Goal: Task Accomplishment & Management: Manage account settings

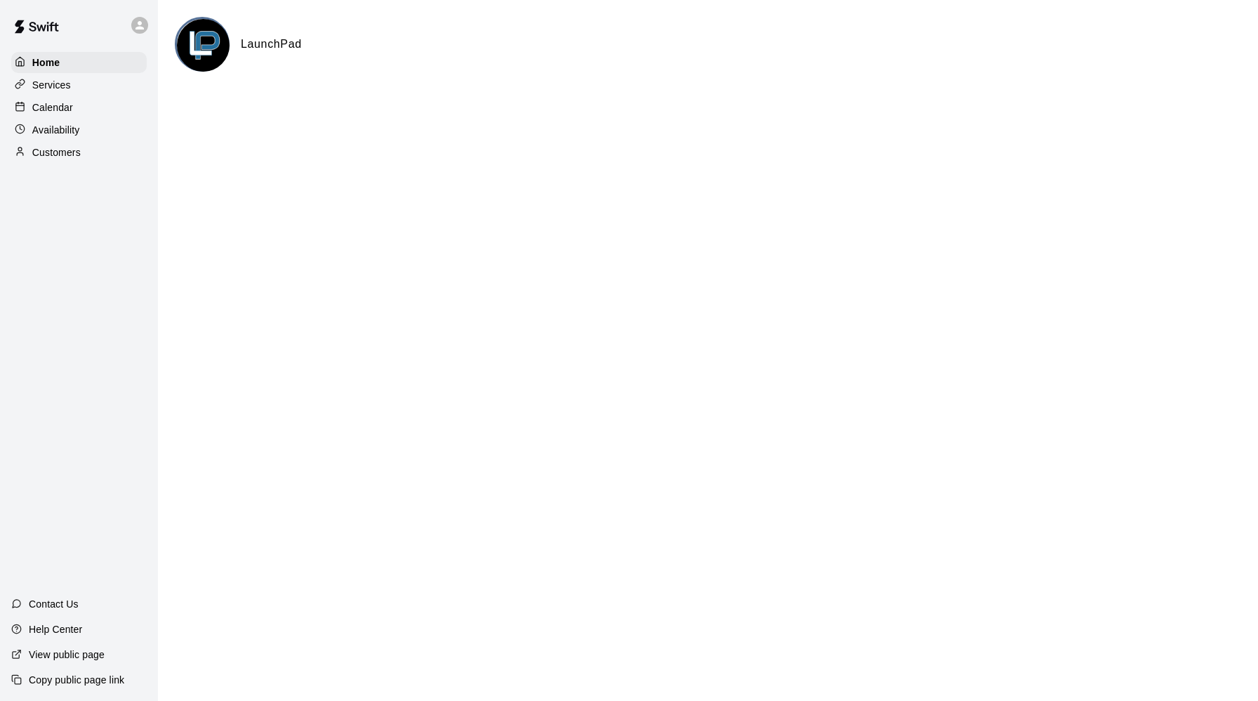
click at [48, 84] on p "Services" at bounding box center [51, 85] width 39 height 14
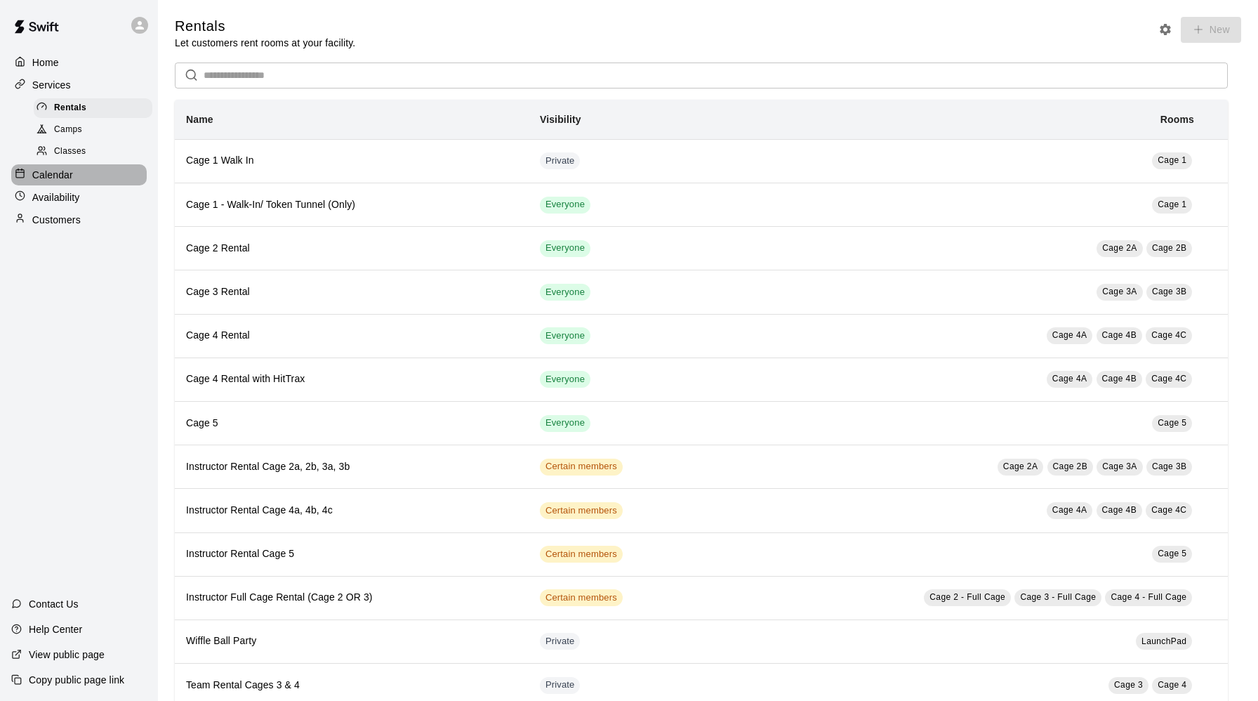
click at [63, 172] on p "Calendar" at bounding box center [52, 175] width 41 height 14
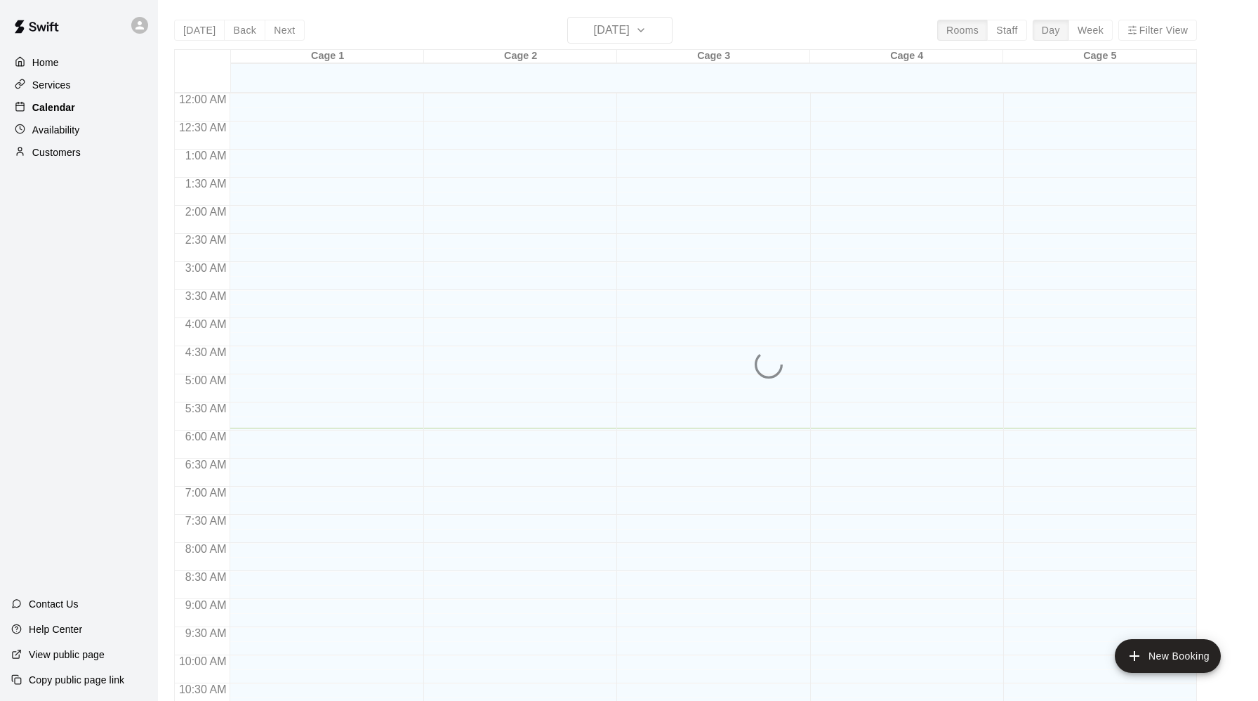
scroll to position [334, 0]
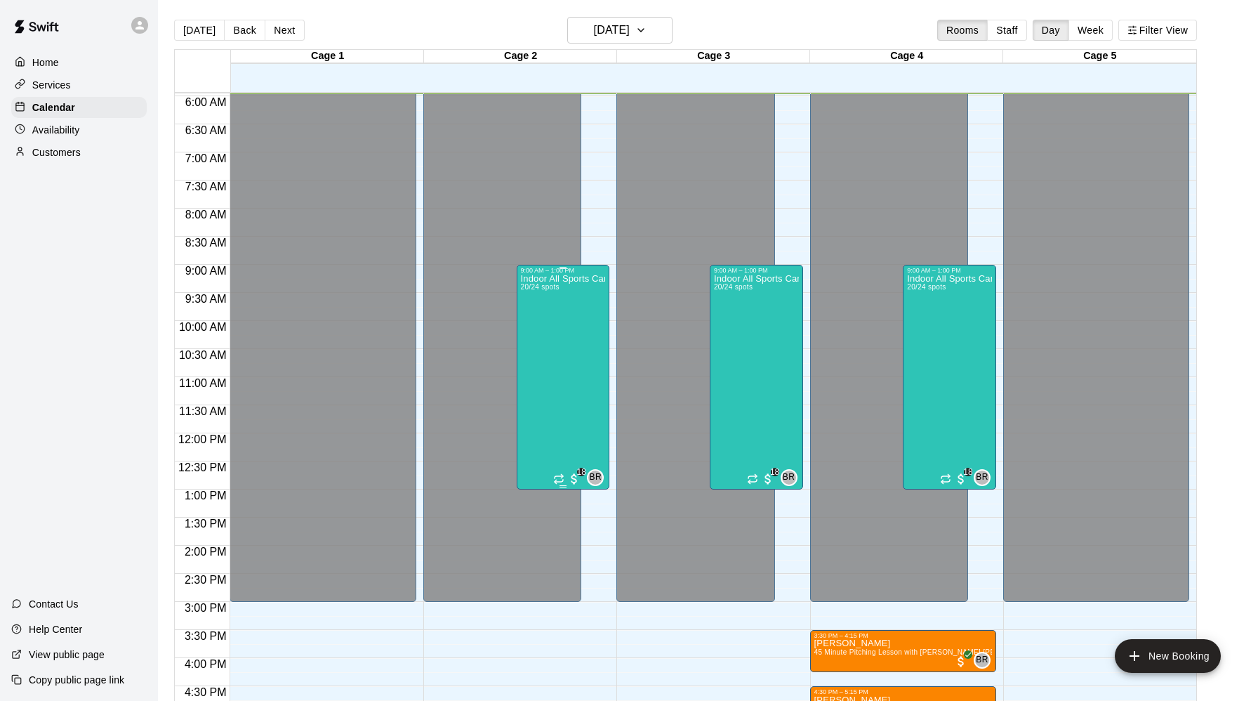
click at [569, 355] on div "Indoor All Sports Camp- Summer (8/11-8/15) 20/24 spots" at bounding box center [563, 624] width 85 height 701
click at [531, 318] on img "edit" at bounding box center [535, 322] width 16 height 16
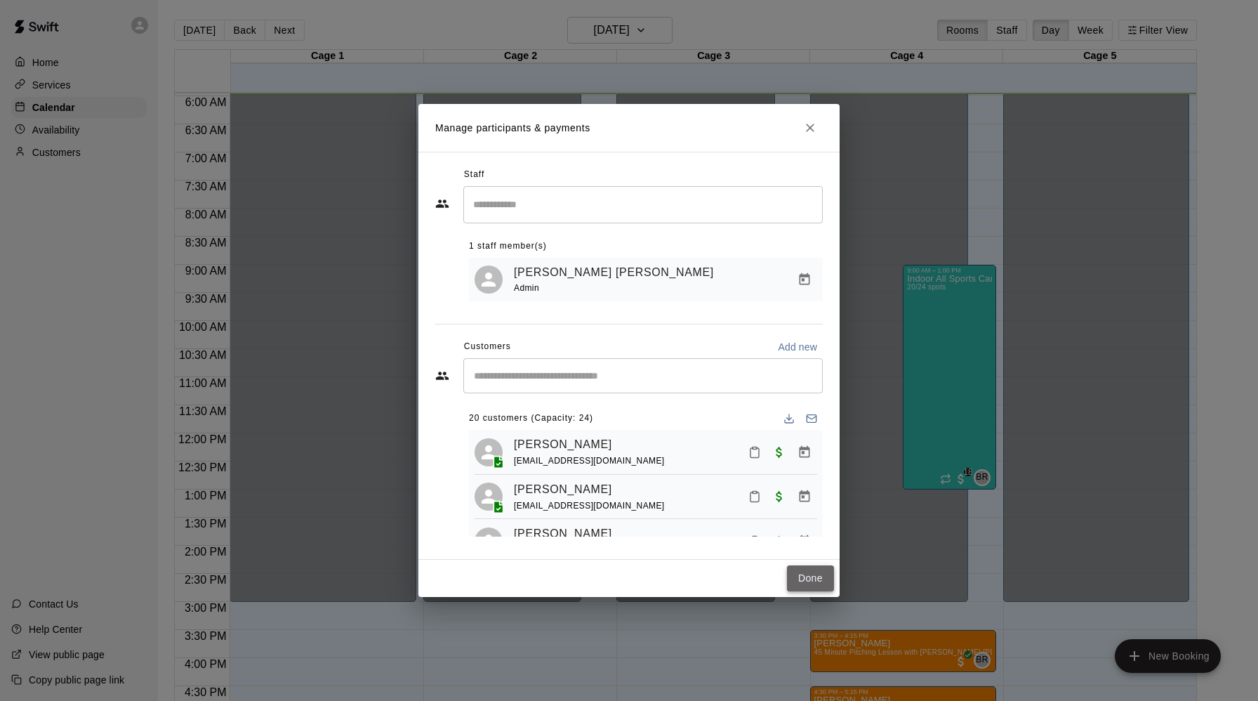
click at [816, 582] on button "Done" at bounding box center [810, 578] width 47 height 26
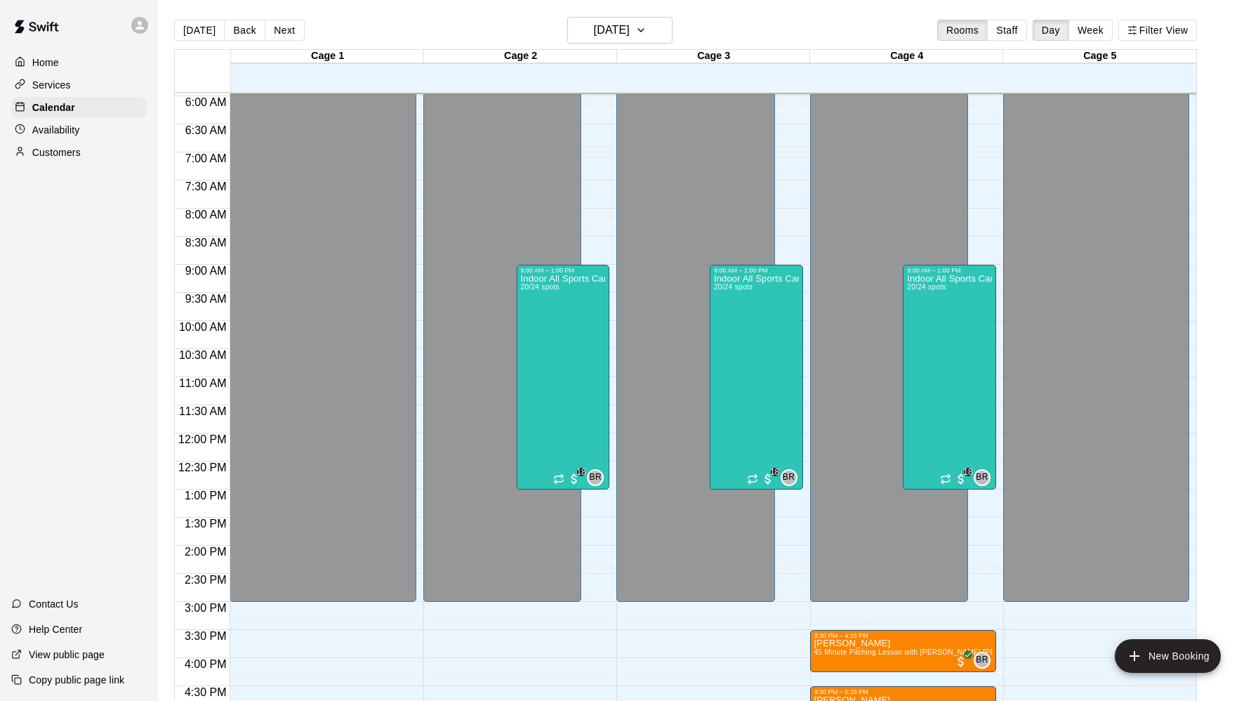
click at [143, 26] on icon at bounding box center [139, 25] width 13 height 13
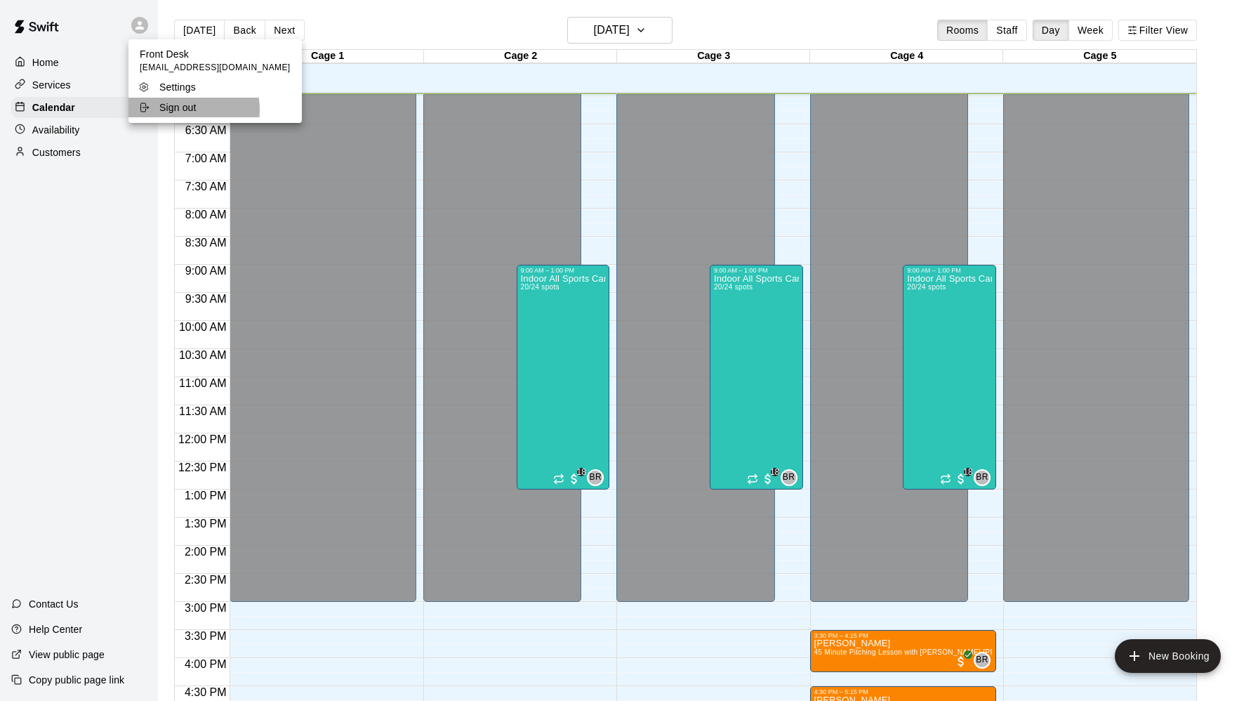
click at [178, 110] on p "Sign out" at bounding box center [177, 107] width 37 height 14
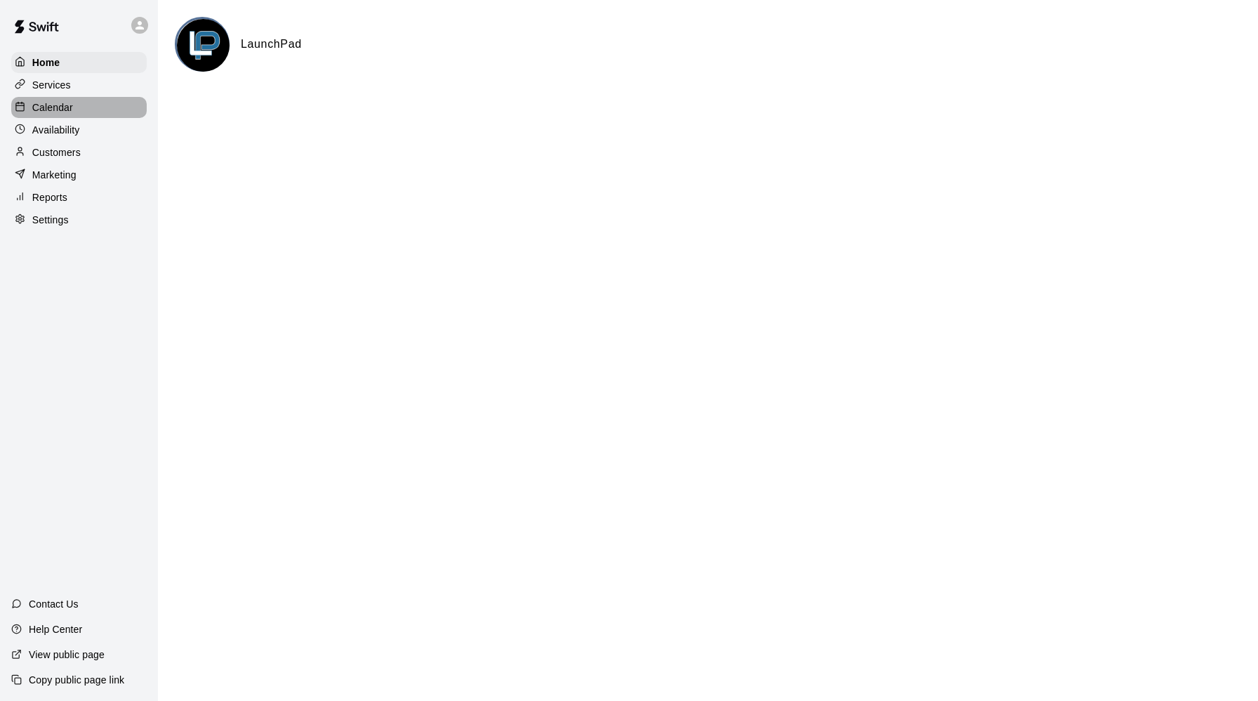
click at [60, 105] on p "Calendar" at bounding box center [52, 107] width 41 height 14
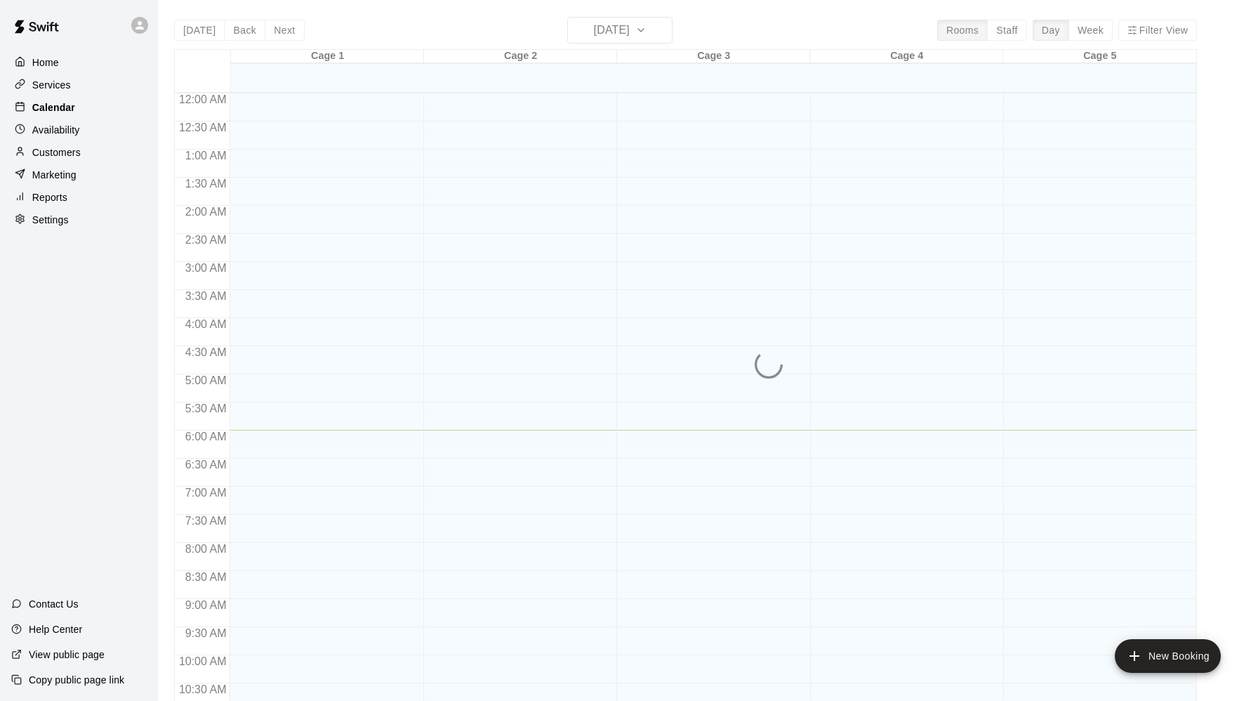
scroll to position [336, 0]
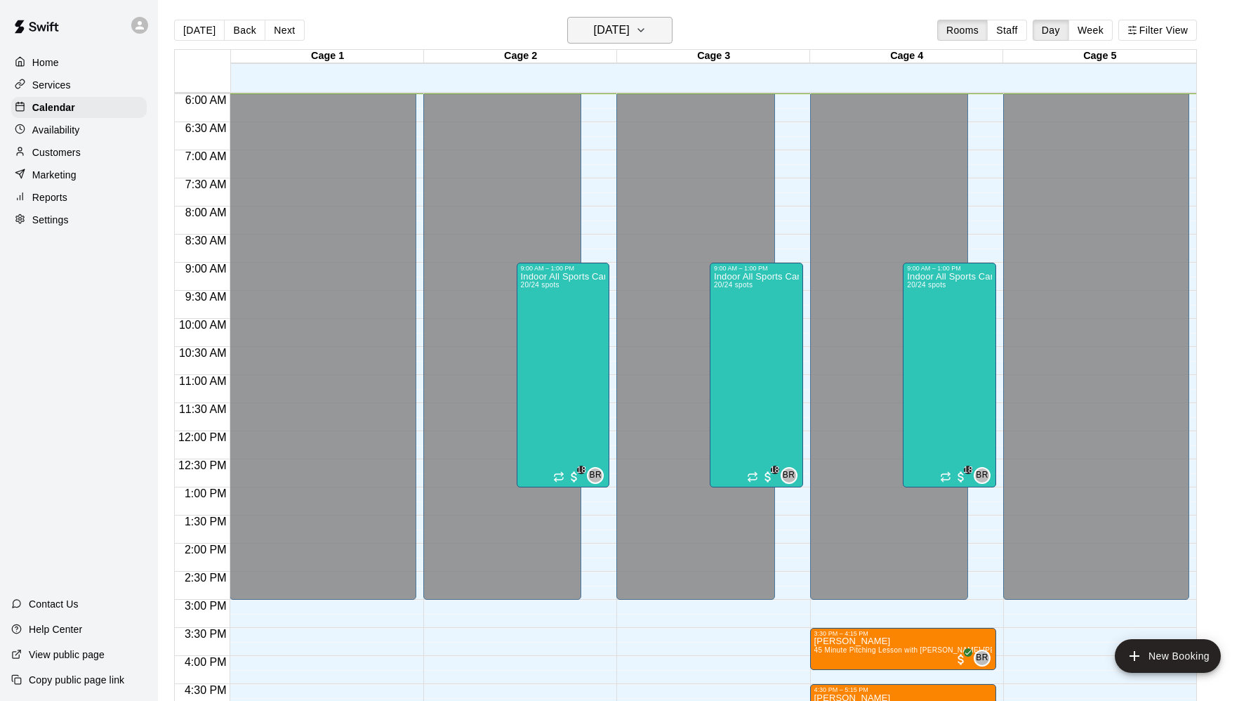
click at [647, 22] on icon "button" at bounding box center [640, 30] width 11 height 17
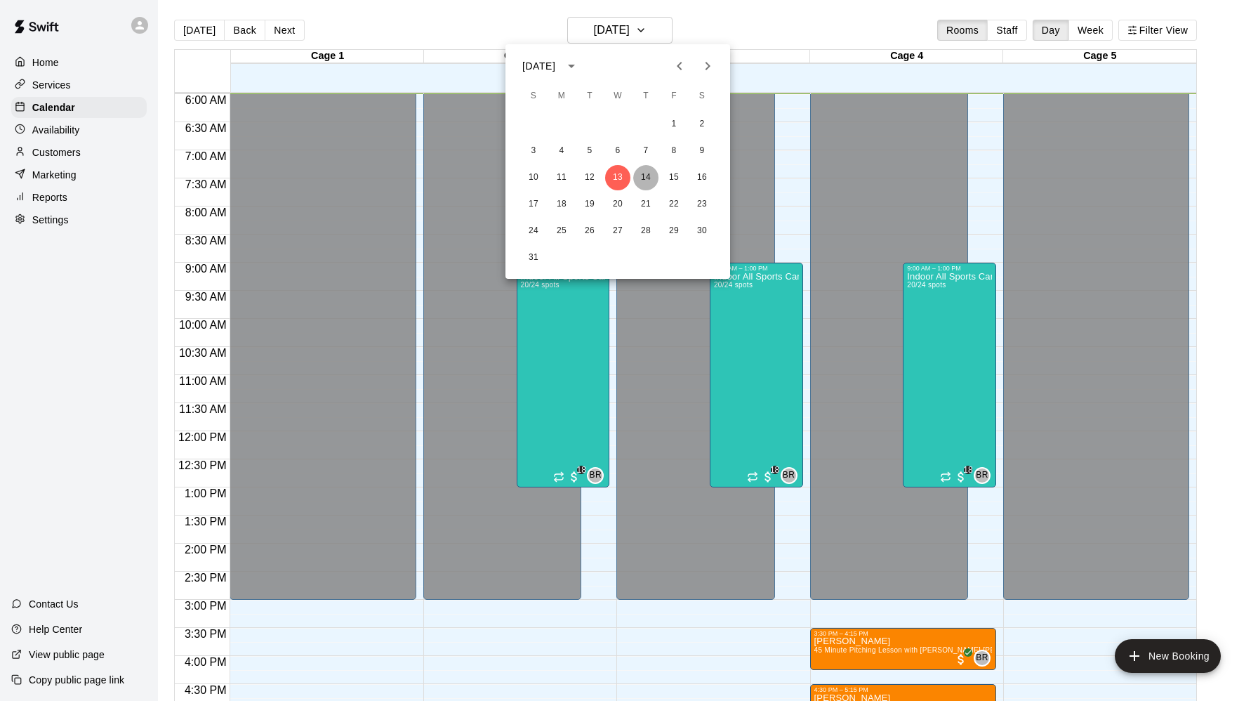
click at [652, 176] on button "14" at bounding box center [645, 177] width 25 height 25
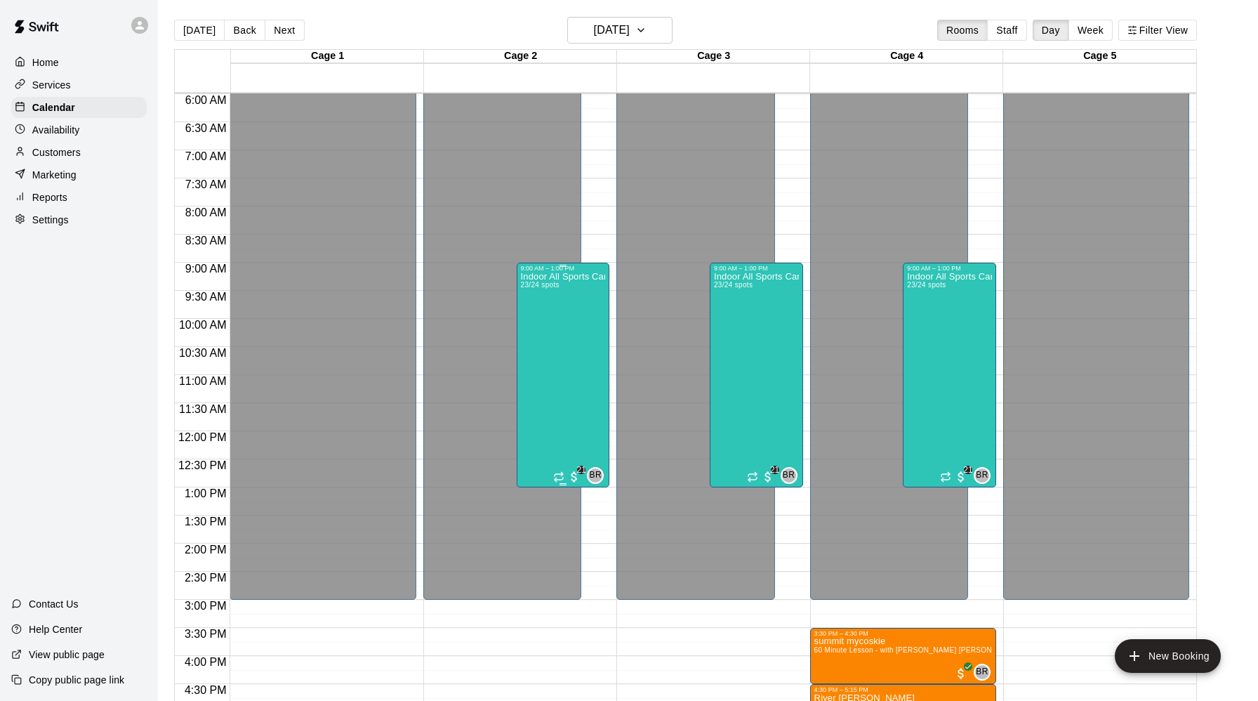
click at [567, 311] on div "Indoor All Sports Camp- Summer (8/11-8/15) 23/24 spots" at bounding box center [563, 622] width 85 height 701
click at [525, 317] on button "edit" at bounding box center [535, 319] width 28 height 27
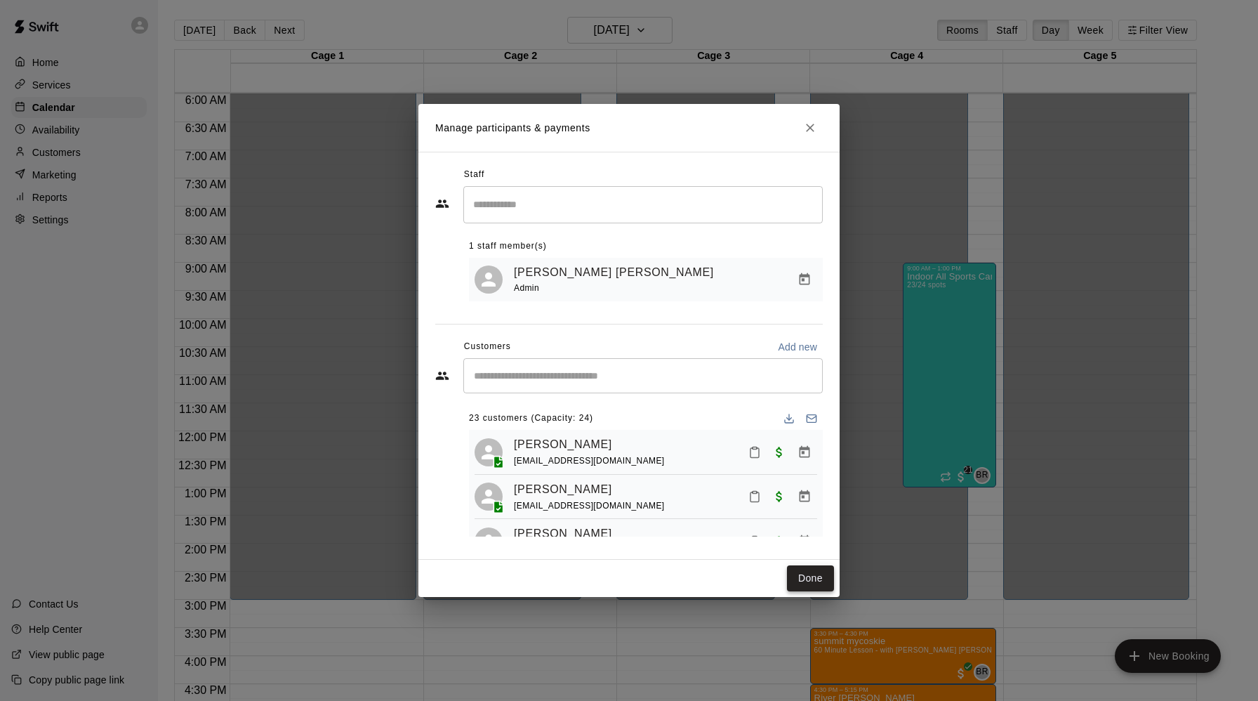
click at [812, 579] on button "Done" at bounding box center [810, 578] width 47 height 26
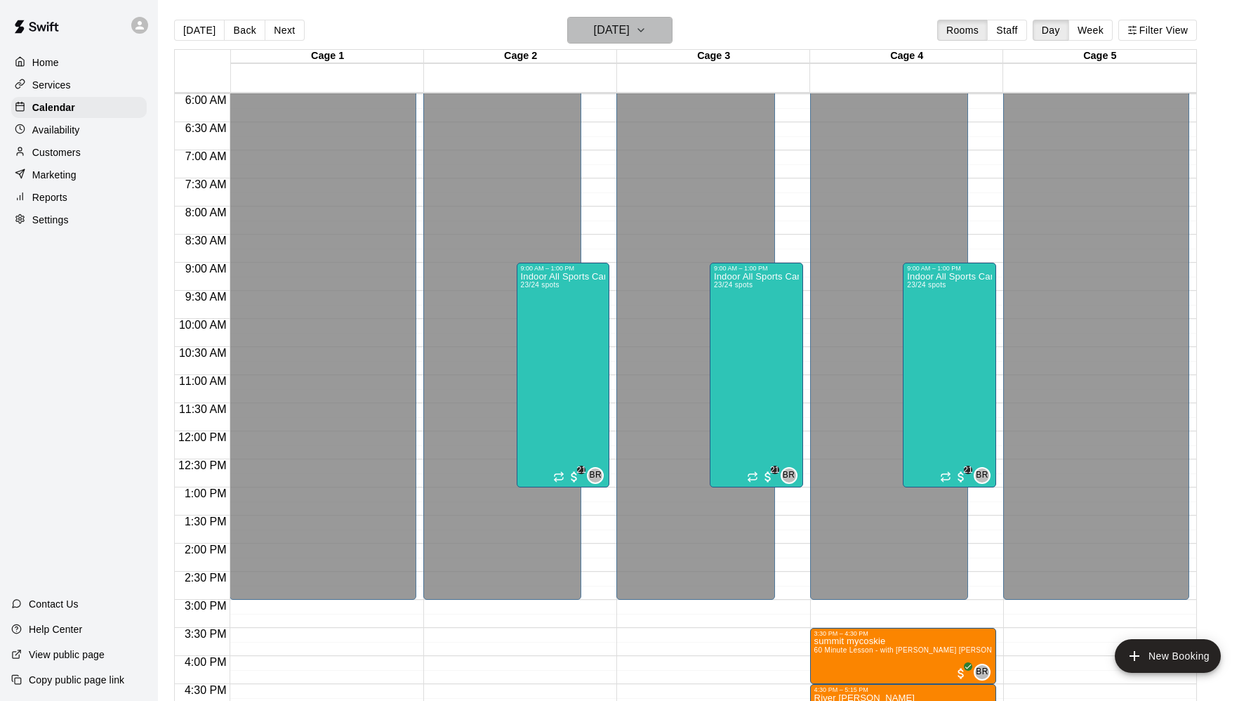
click at [644, 29] on icon "button" at bounding box center [641, 30] width 6 height 3
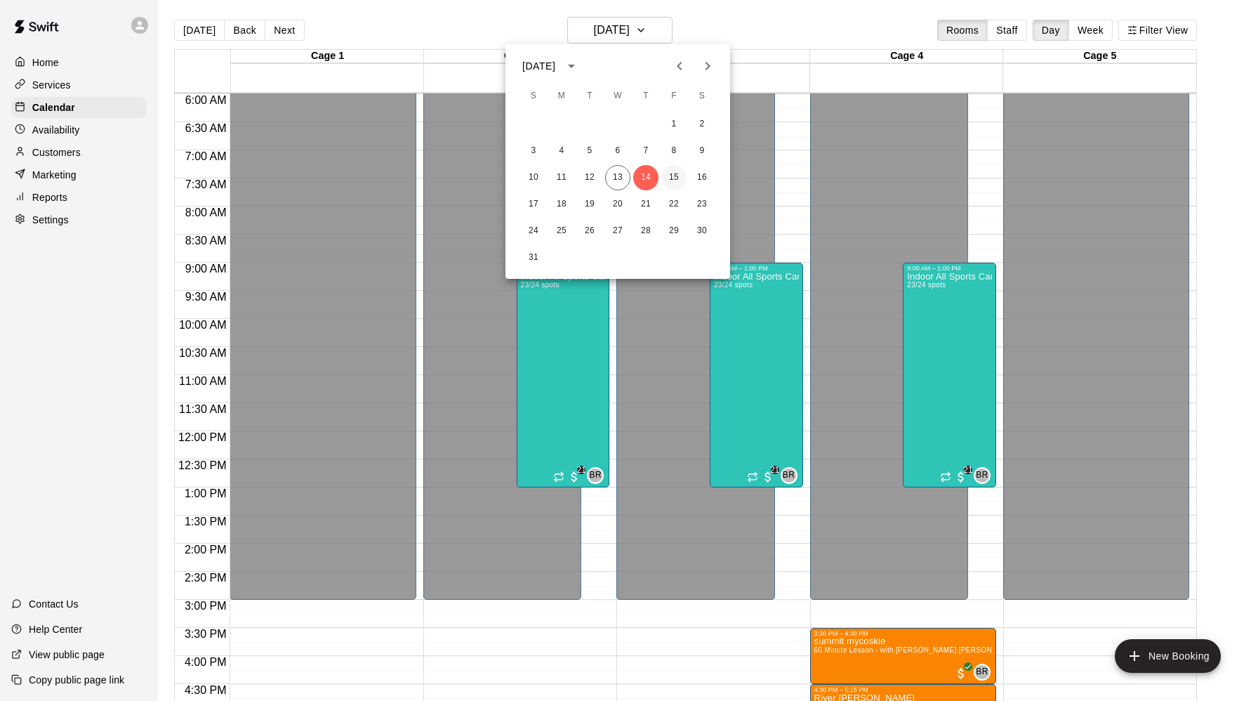
click at [676, 178] on button "15" at bounding box center [673, 177] width 25 height 25
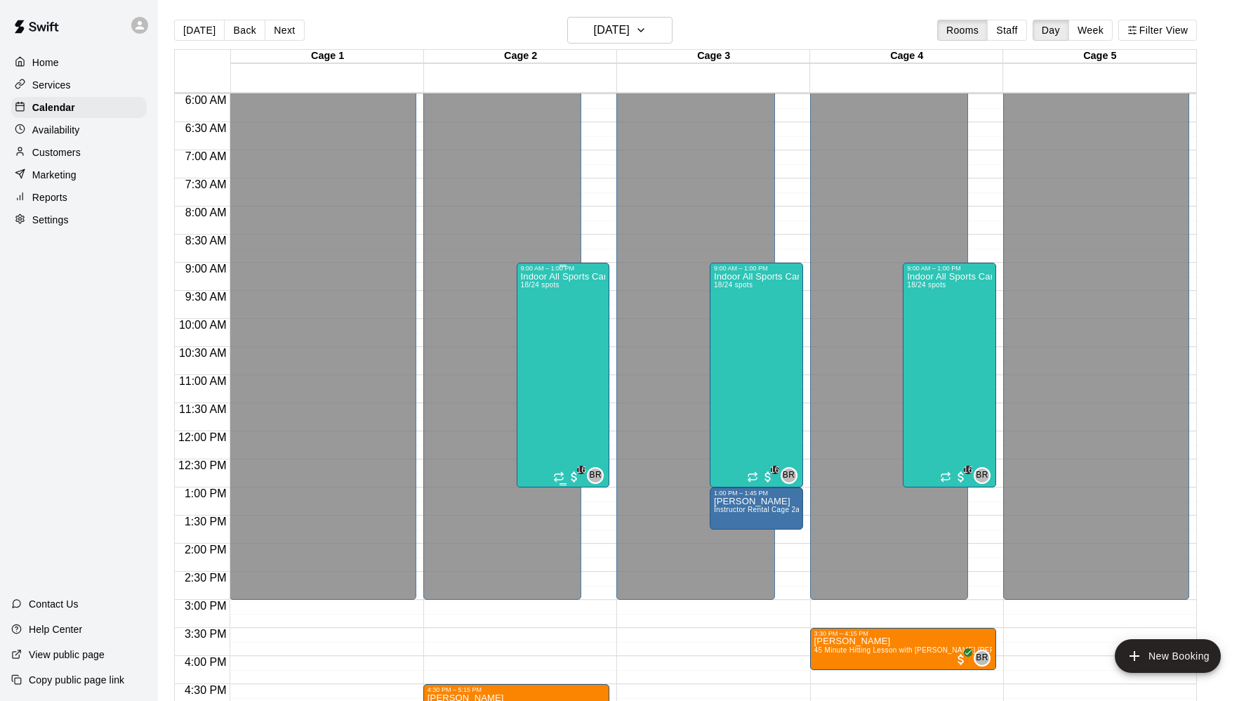
click at [552, 344] on div "Indoor All Sports Camp- Summer (8/11-8/15) 18/24 spots" at bounding box center [563, 622] width 85 height 701
click at [534, 315] on img "edit" at bounding box center [535, 320] width 16 height 16
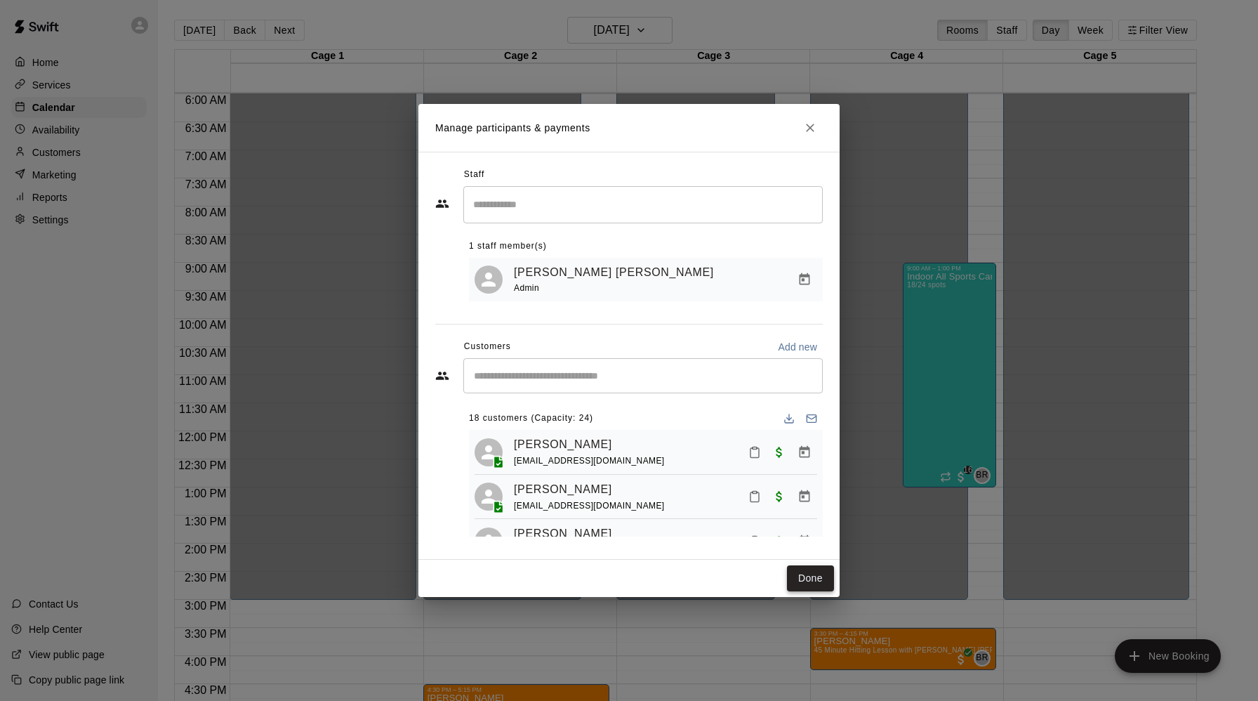
click at [809, 582] on button "Done" at bounding box center [810, 578] width 47 height 26
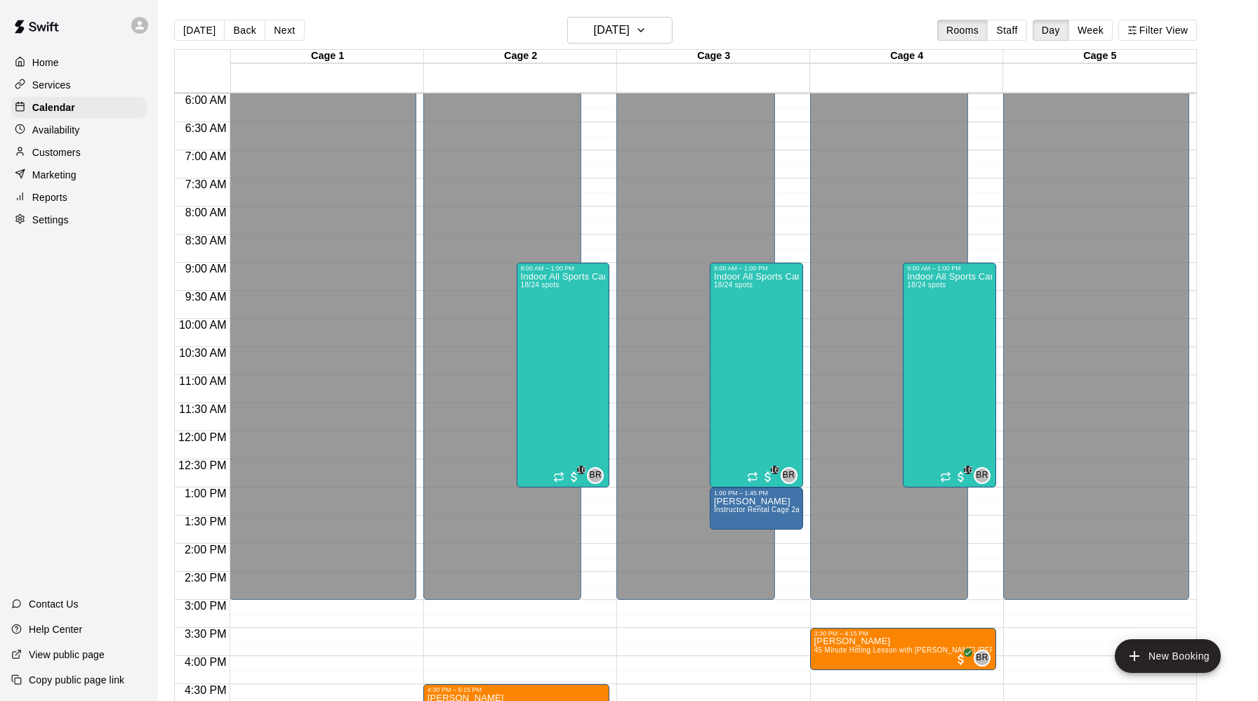
click at [57, 154] on p "Customers" at bounding box center [56, 152] width 48 height 14
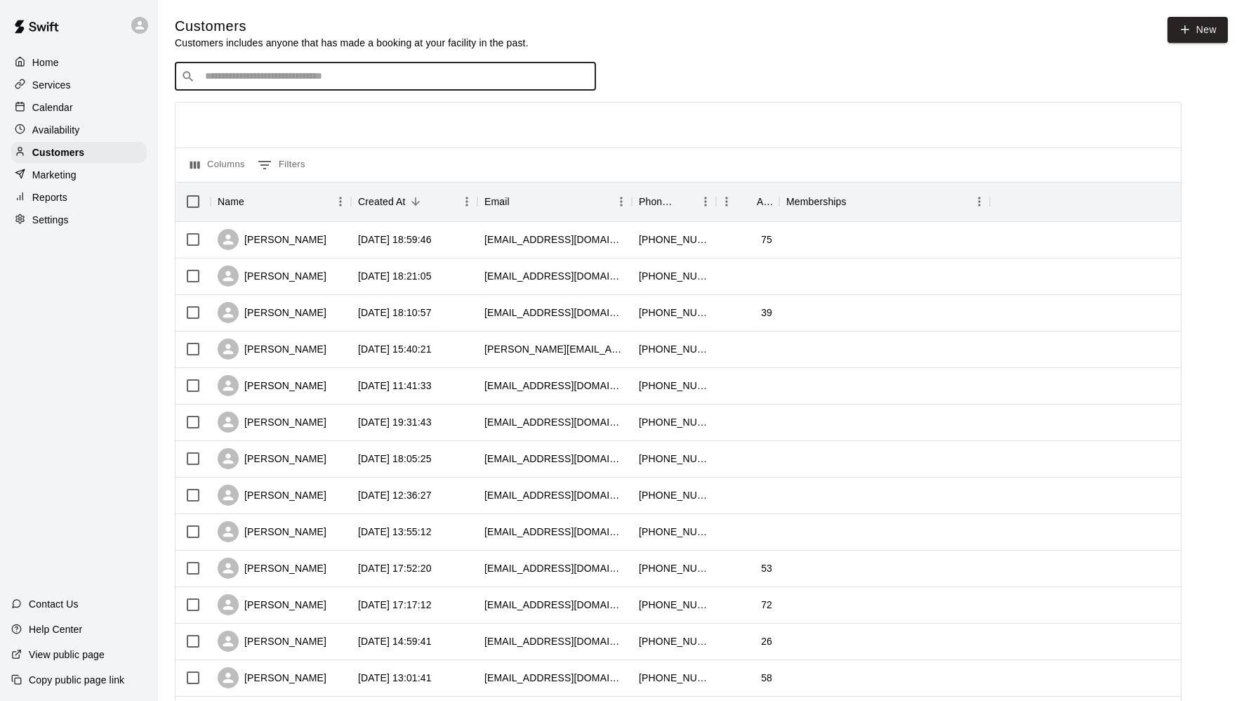
click at [245, 83] on input "Search customers by name or email" at bounding box center [395, 76] width 389 height 14
type input "****"
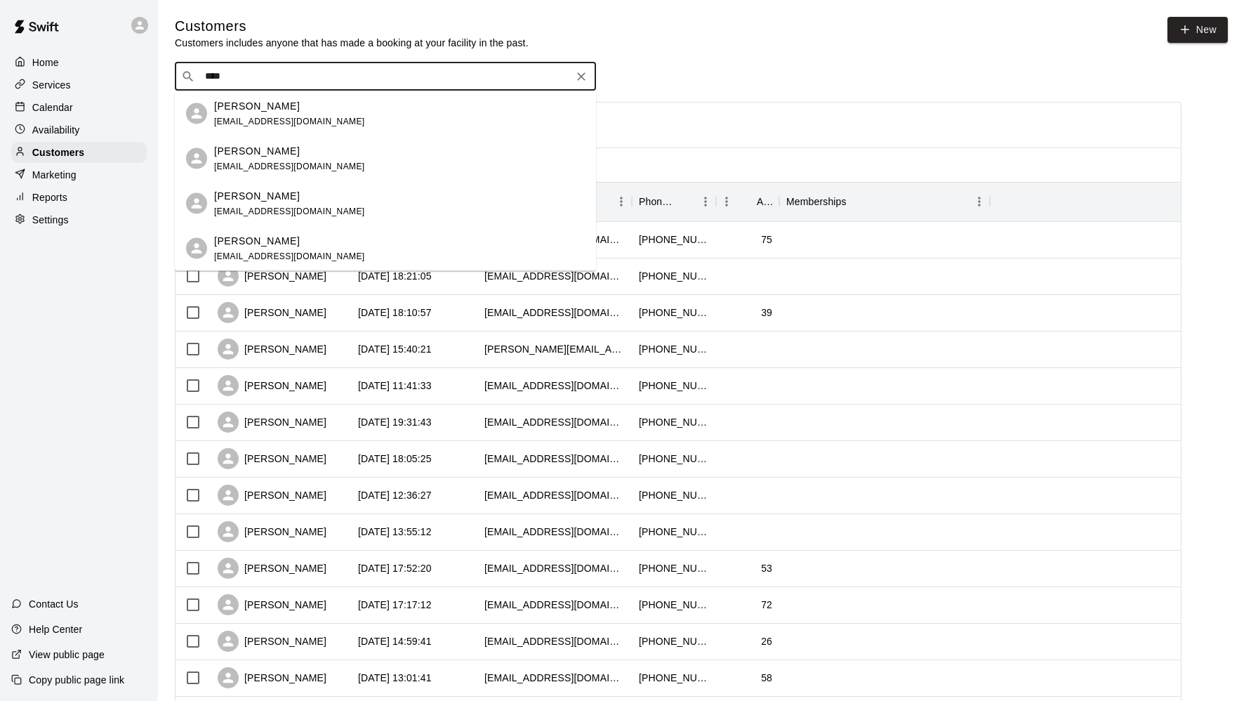
click at [245, 157] on p "[PERSON_NAME]" at bounding box center [257, 150] width 86 height 15
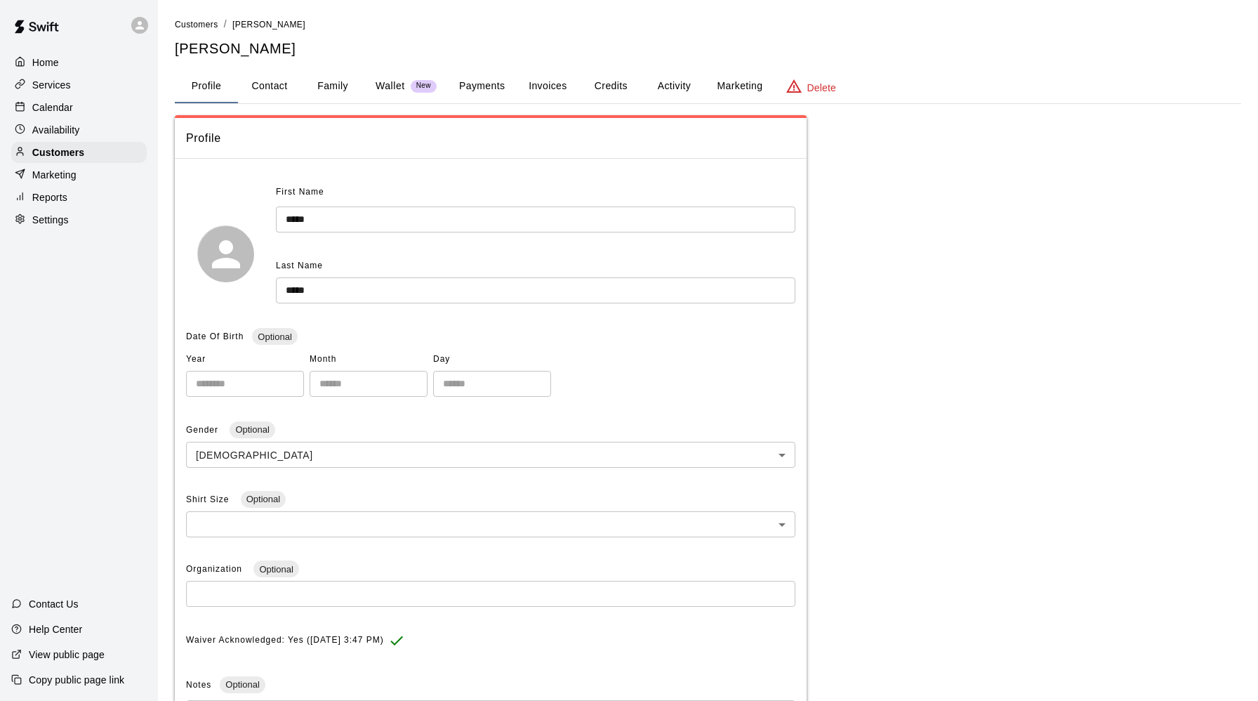
click at [489, 88] on button "Payments" at bounding box center [482, 86] width 68 height 34
